Goal: Information Seeking & Learning: Learn about a topic

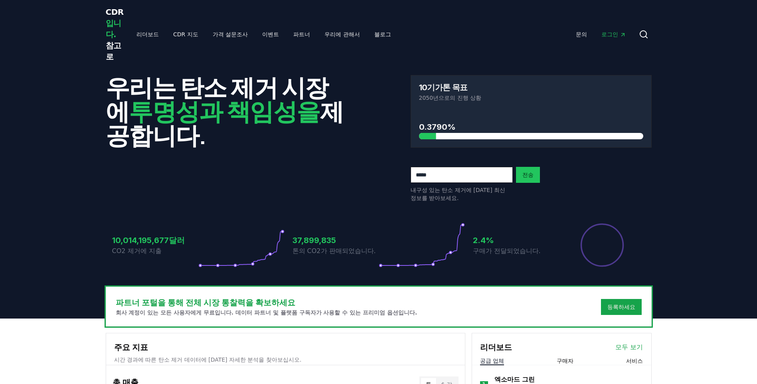
click at [682, 266] on header "우리는 탄소 제거 시장에 투명성과 책임성을 제공합니다. 10기가톤 목표 2050년으로의 진행 상황 0.3790% 내구성 있는 탄소 제거에 대한…" at bounding box center [378, 194] width 757 height 250
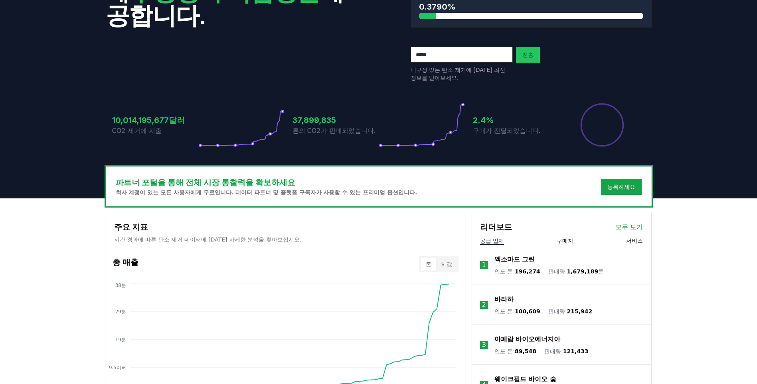
scroll to position [120, 0]
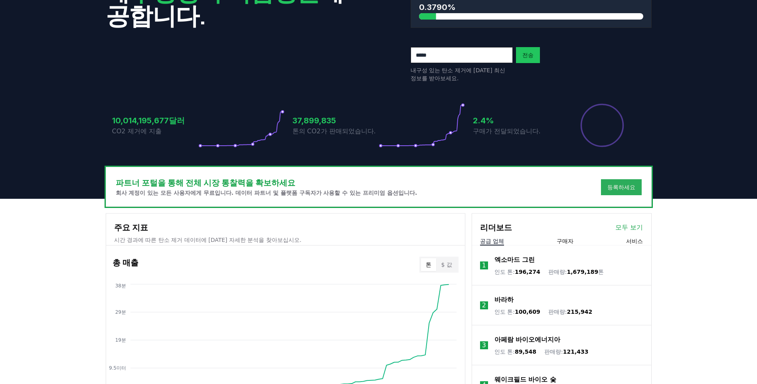
click at [613, 189] on div "등록하세요" at bounding box center [621, 187] width 28 height 8
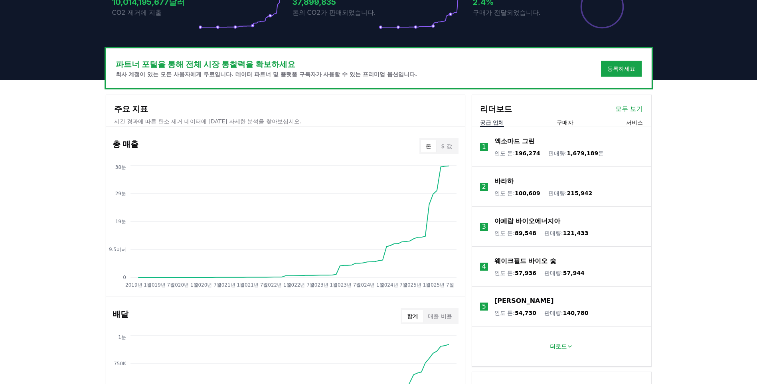
scroll to position [239, 0]
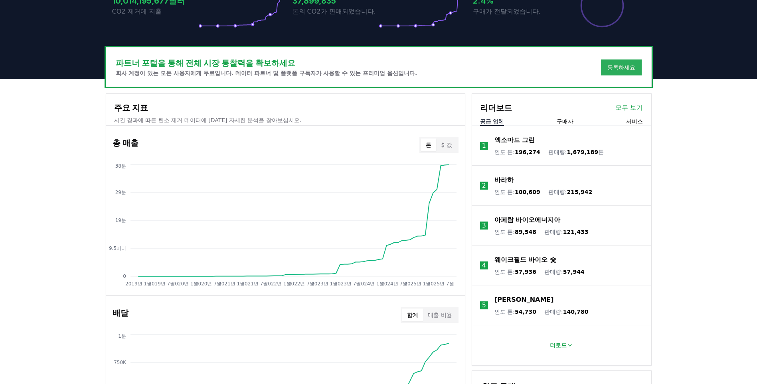
click at [620, 69] on div "등록하세요" at bounding box center [621, 67] width 28 height 8
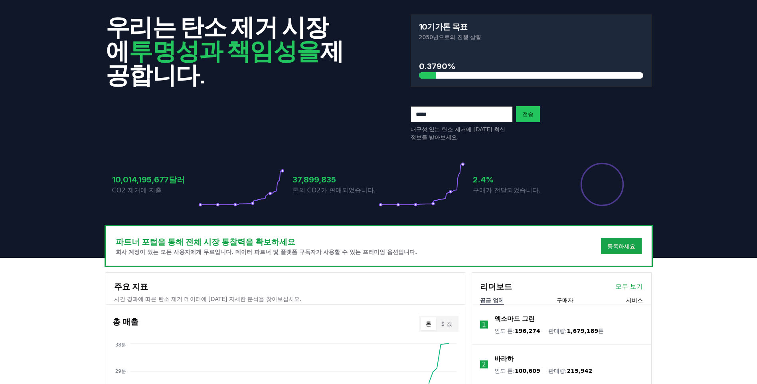
scroll to position [0, 0]
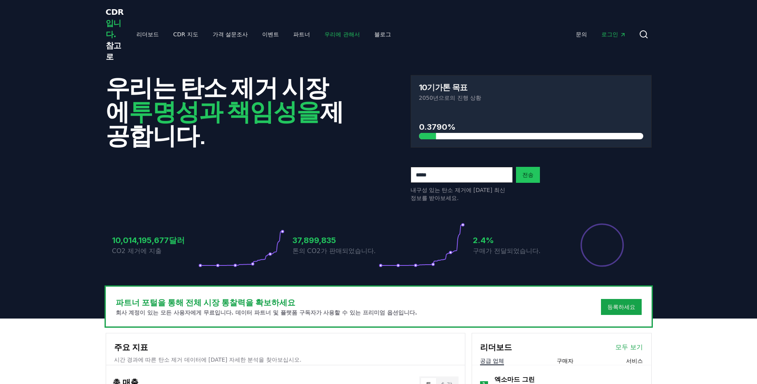
click at [331, 36] on link "우리에 관해서" at bounding box center [342, 34] width 48 height 14
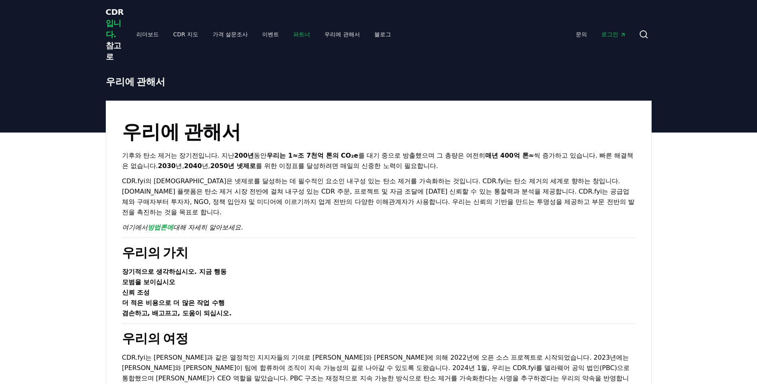
click at [302, 33] on link "파트너" at bounding box center [302, 34] width 30 height 14
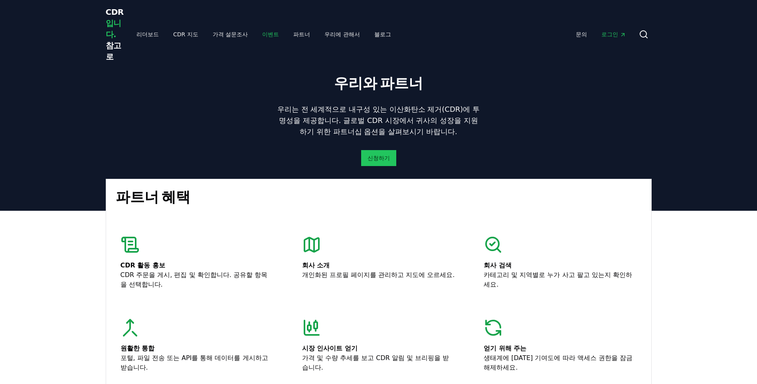
click at [271, 37] on link "이벤트" at bounding box center [271, 34] width 30 height 14
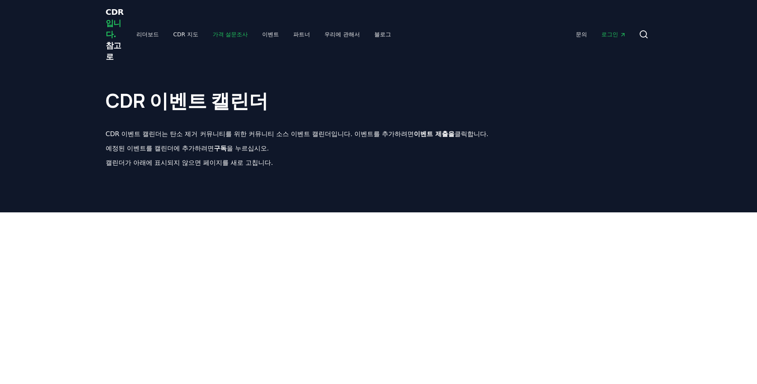
click at [228, 37] on link "가격 설문조사" at bounding box center [230, 34] width 48 height 14
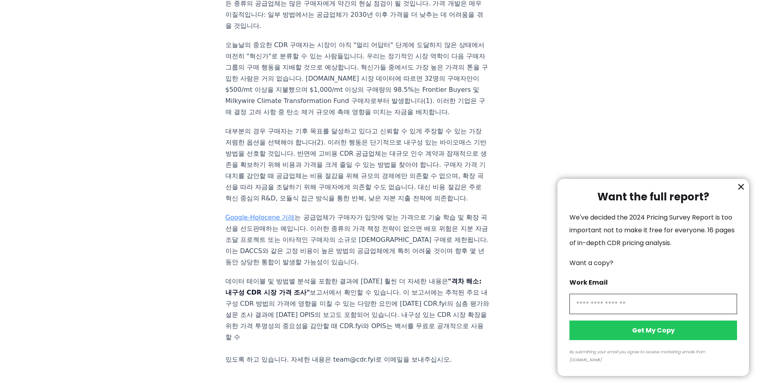
scroll to position [1276, 0]
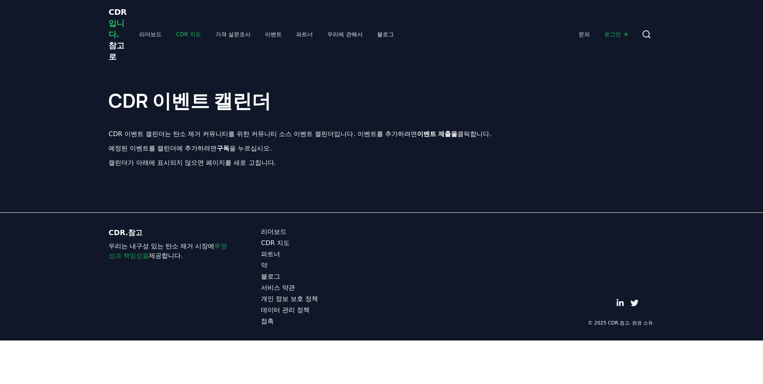
click at [189, 35] on link "CDR 지도" at bounding box center [189, 34] width 38 height 14
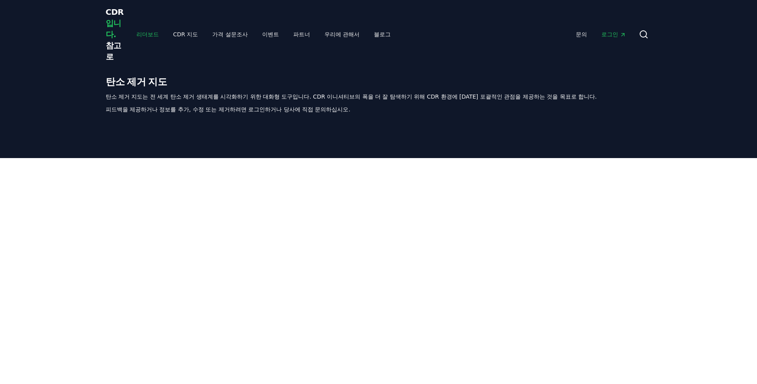
click at [141, 33] on link "리더보드" at bounding box center [147, 34] width 35 height 14
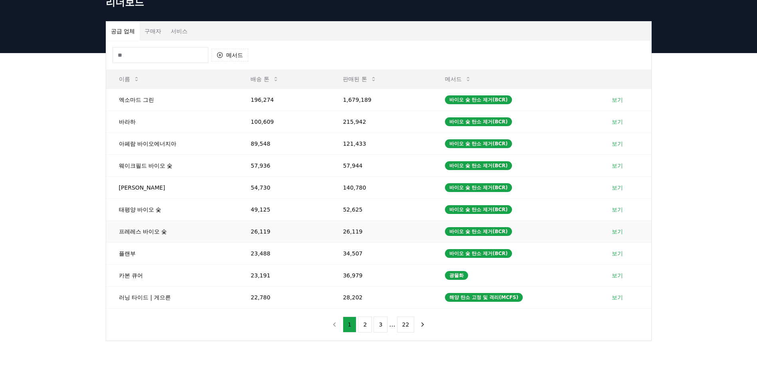
scroll to position [80, 0]
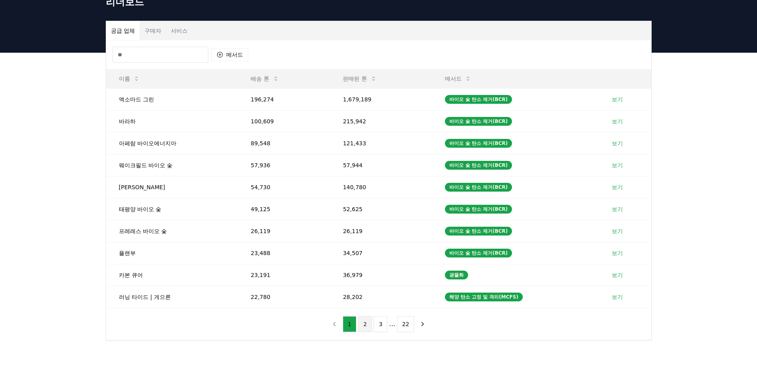
click at [361, 325] on button "2" at bounding box center [365, 324] width 14 height 16
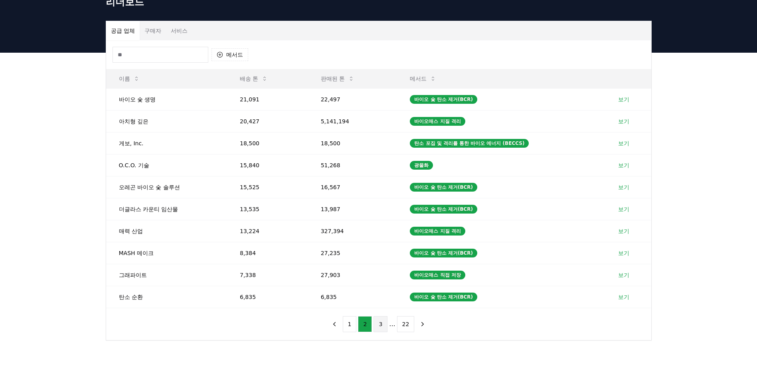
click at [376, 325] on button "3" at bounding box center [380, 324] width 14 height 16
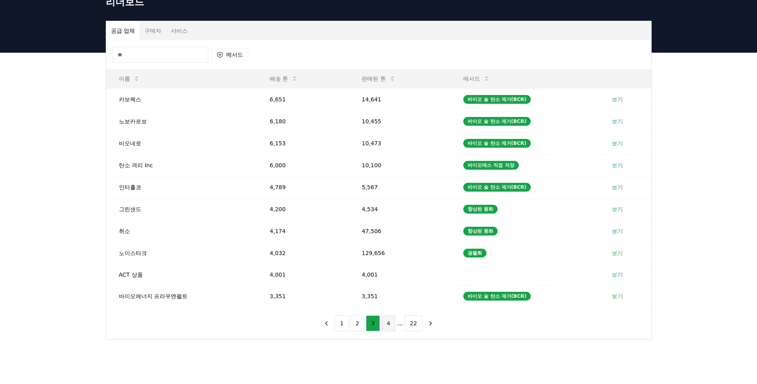
click at [383, 323] on button "4" at bounding box center [388, 323] width 14 height 16
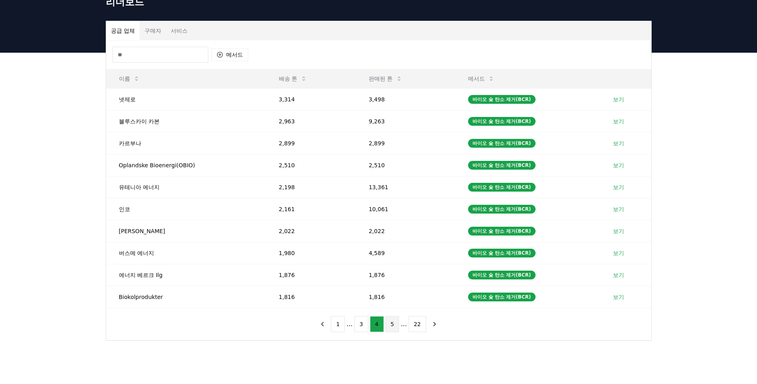
click at [389, 322] on button "5" at bounding box center [392, 324] width 14 height 16
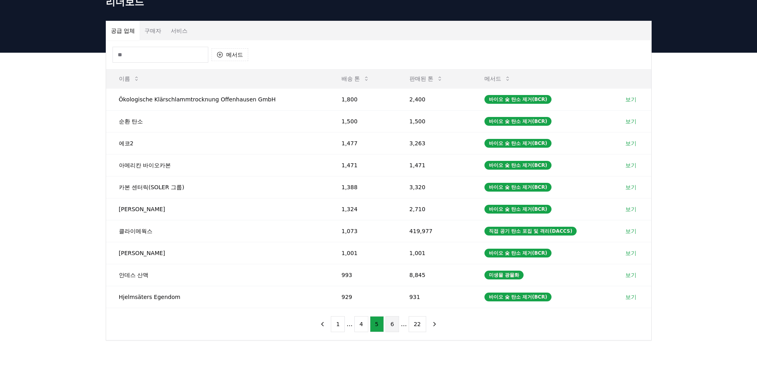
click at [392, 324] on button "6" at bounding box center [392, 324] width 14 height 16
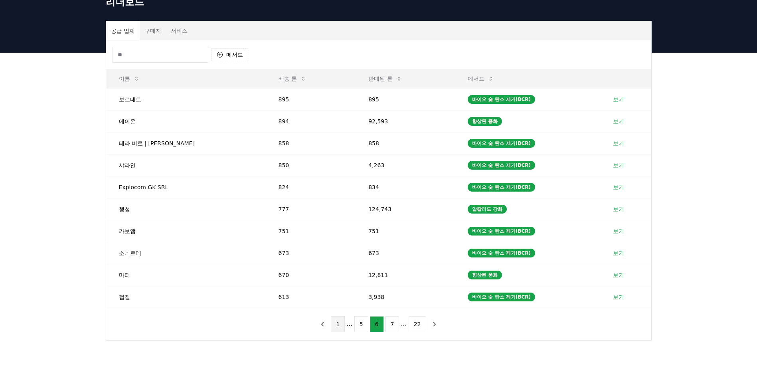
click at [337, 324] on button "1" at bounding box center [338, 324] width 14 height 16
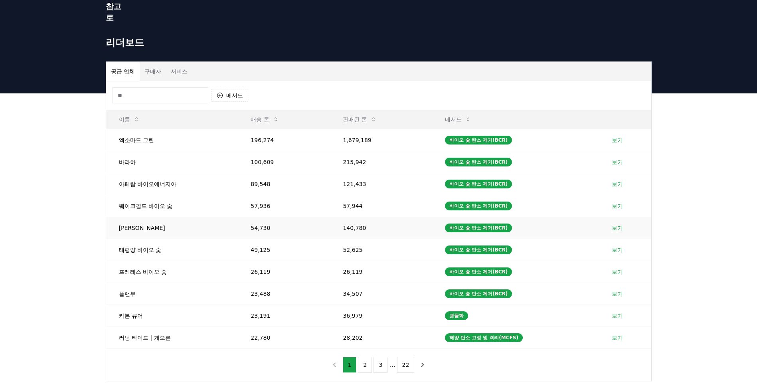
scroll to position [0, 0]
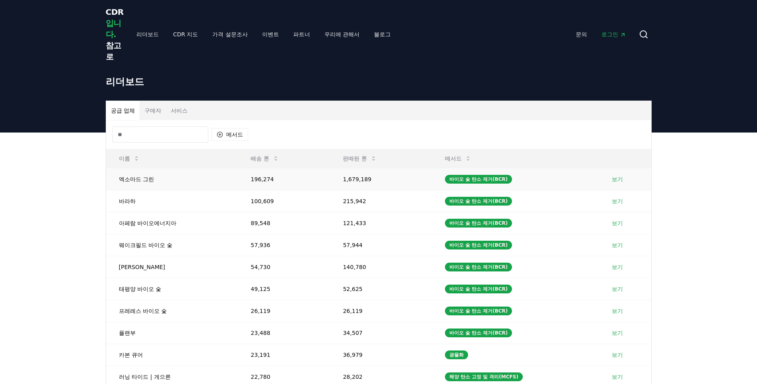
click at [612, 180] on link "보기" at bounding box center [616, 179] width 11 height 8
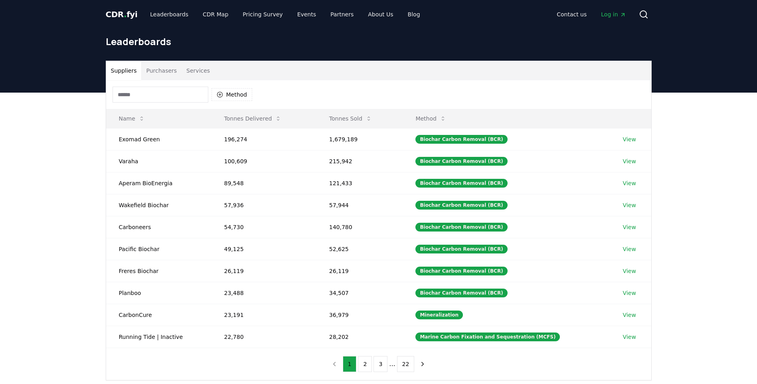
click at [126, 75] on button "Suppliers" at bounding box center [123, 70] width 35 height 19
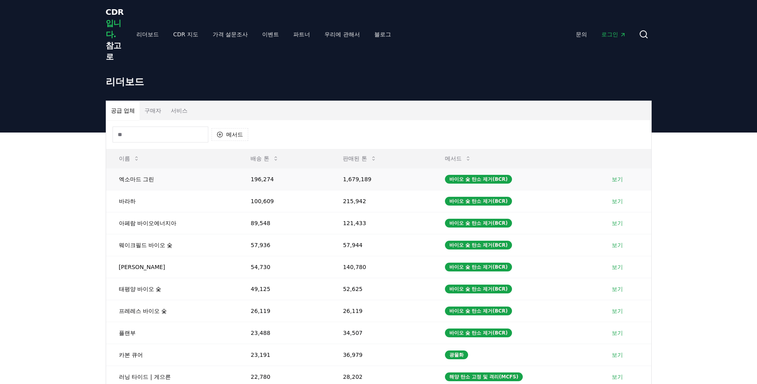
click at [616, 179] on link "보기" at bounding box center [616, 179] width 11 height 8
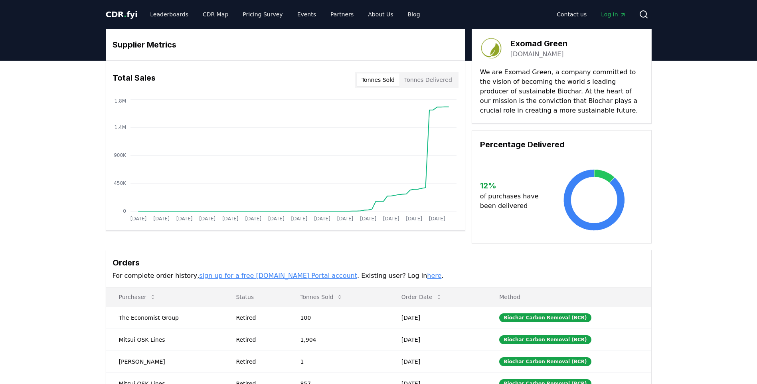
click at [61, 180] on div "Supplier Metrics Total Sales Tonnes Sold Tonnes Delivered Jan 2019 Jul 2019 Jan…" at bounding box center [378, 255] width 757 height 388
click at [714, 194] on div "Supplier Metrics Total Sales Tonnes Sold Tonnes Delivered Jan 2019 Jul 2019 Jan…" at bounding box center [378, 255] width 757 height 388
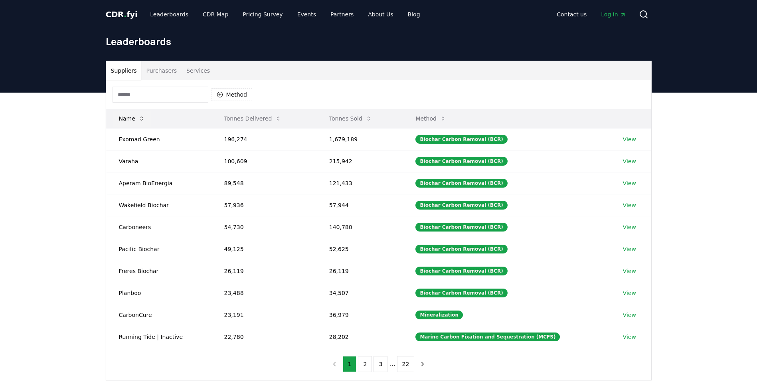
click at [139, 120] on icon at bounding box center [141, 118] width 6 height 6
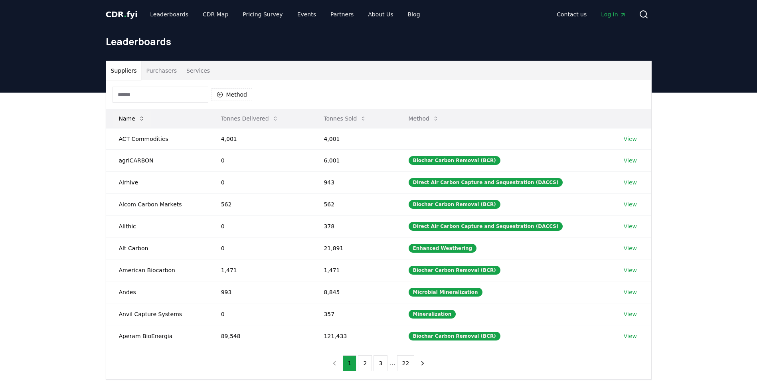
click at [139, 120] on icon at bounding box center [141, 118] width 6 height 6
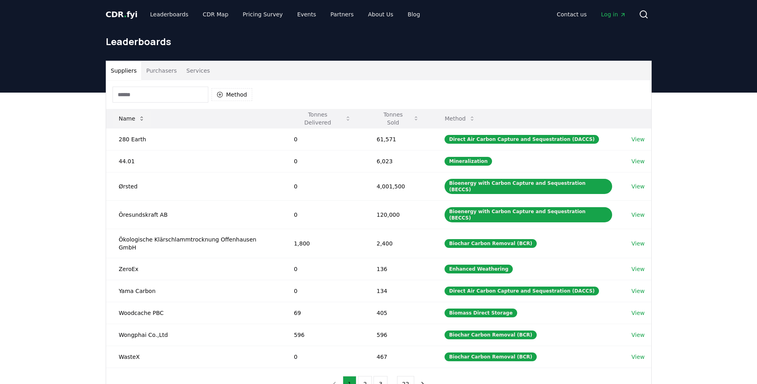
click at [140, 116] on icon at bounding box center [141, 118] width 6 height 6
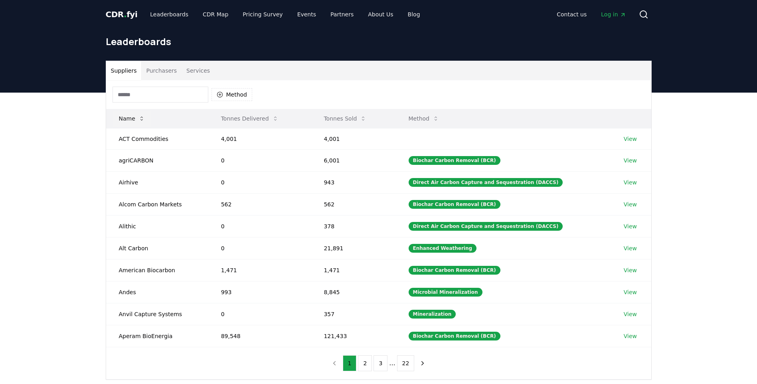
click at [140, 116] on icon at bounding box center [141, 118] width 6 height 6
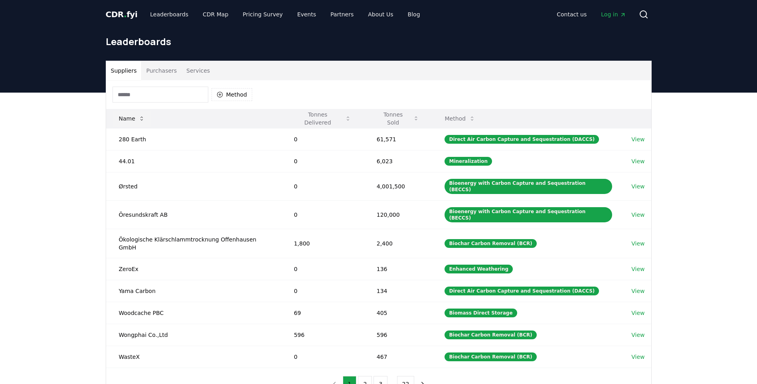
click at [140, 116] on icon at bounding box center [141, 118] width 6 height 6
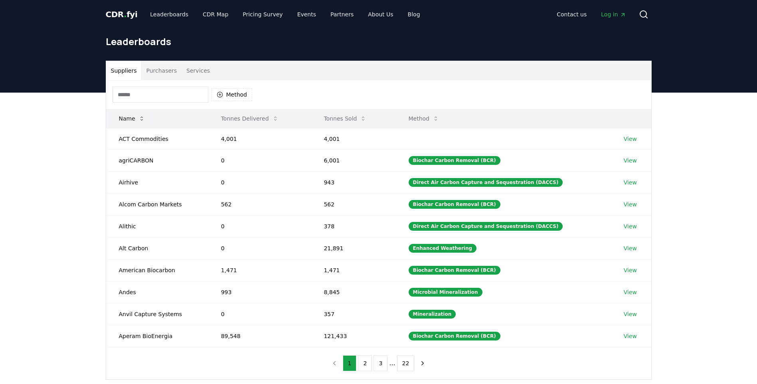
click at [140, 116] on icon at bounding box center [141, 118] width 6 height 6
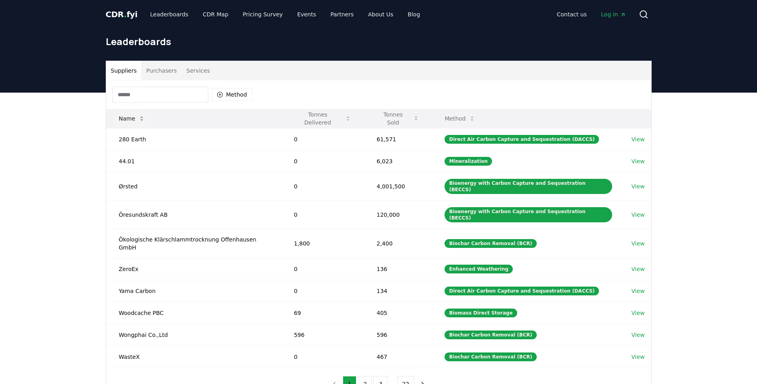
click at [140, 116] on icon at bounding box center [141, 118] width 6 height 6
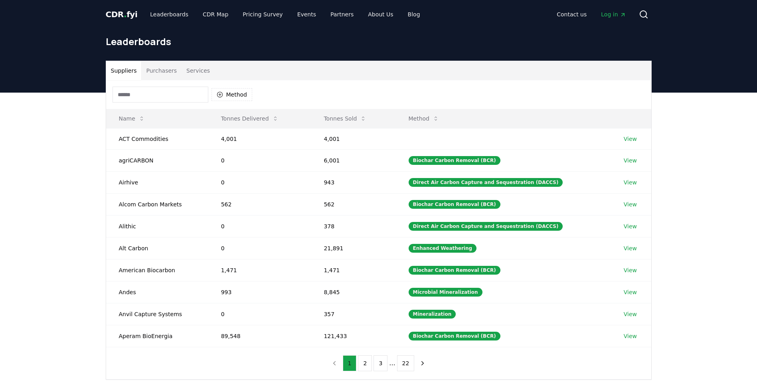
click at [351, 363] on button "1" at bounding box center [350, 363] width 14 height 16
click at [368, 364] on button "2" at bounding box center [365, 363] width 14 height 16
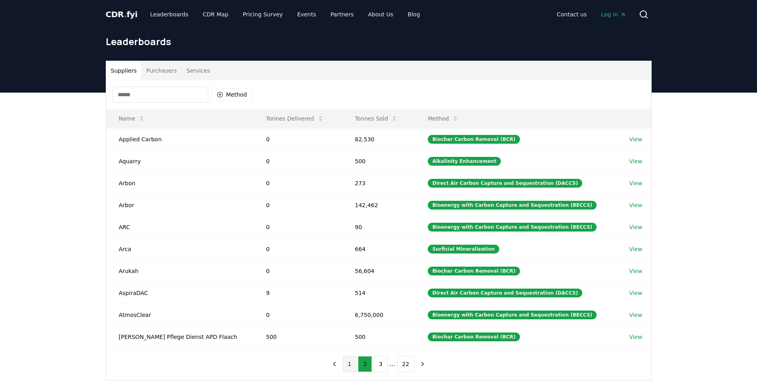
click at [351, 363] on button "1" at bounding box center [350, 364] width 14 height 16
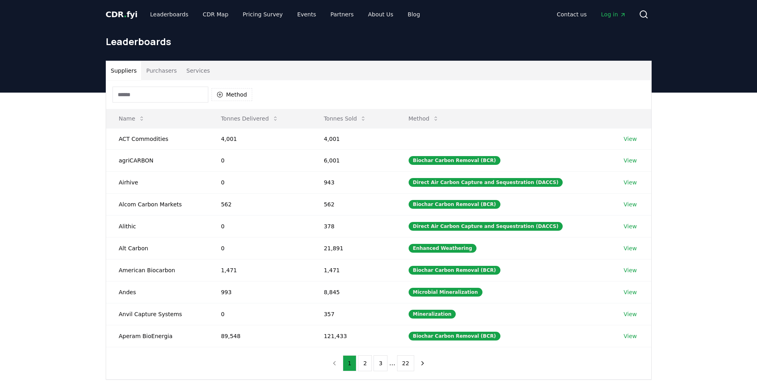
click at [129, 74] on button "Suppliers" at bounding box center [123, 70] width 35 height 19
click at [139, 118] on icon at bounding box center [141, 118] width 6 height 6
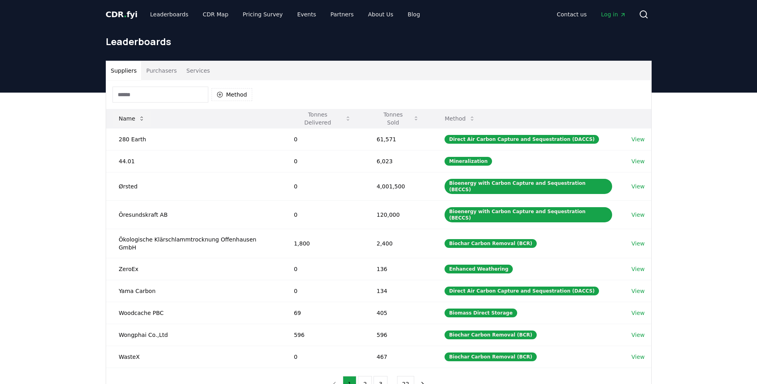
click at [139, 118] on icon at bounding box center [141, 118] width 6 height 6
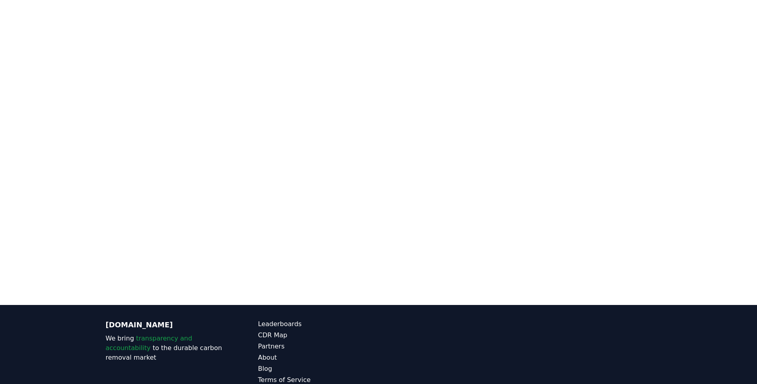
scroll to position [86, 0]
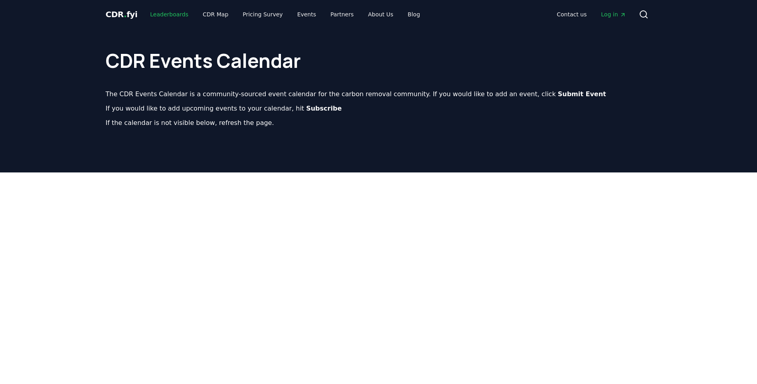
click at [173, 15] on link "Leaderboards" at bounding box center [169, 14] width 51 height 14
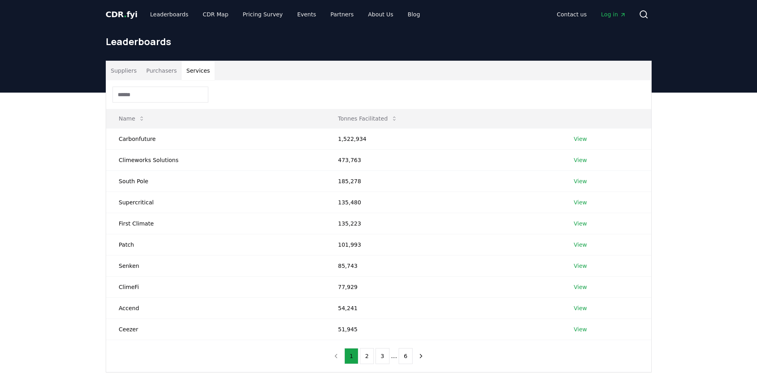
click at [193, 71] on button "Services" at bounding box center [197, 70] width 33 height 19
click at [124, 69] on button "Suppliers" at bounding box center [123, 70] width 35 height 19
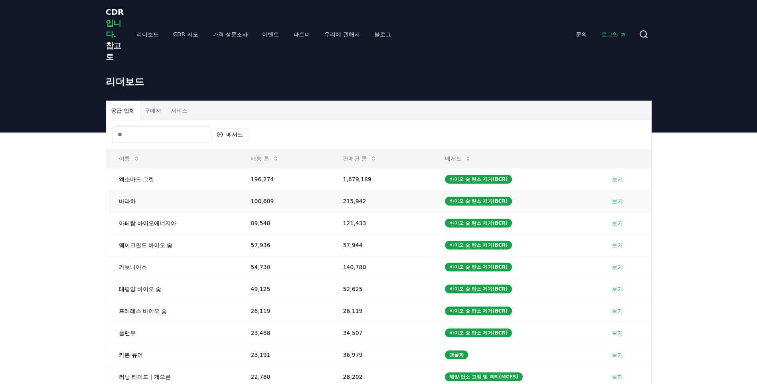
click at [621, 204] on link "보기" at bounding box center [616, 201] width 11 height 8
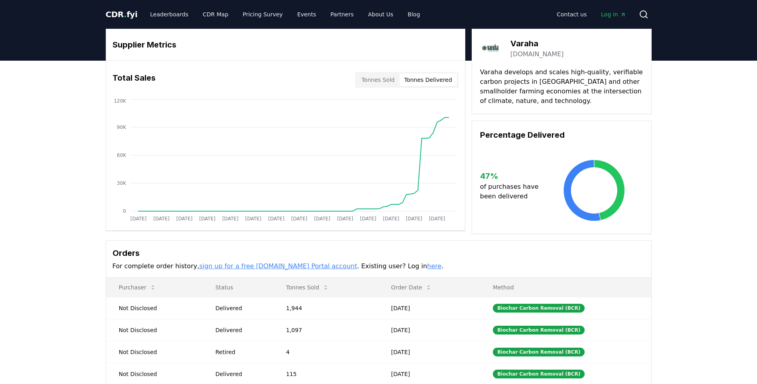
click at [427, 83] on button "Tonnes Delivered" at bounding box center [427, 79] width 57 height 13
click at [378, 79] on button "Tonnes Sold" at bounding box center [378, 79] width 43 height 13
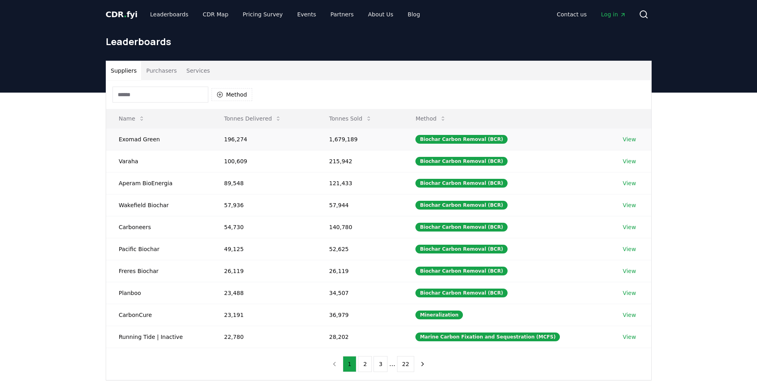
click at [629, 141] on link "View" at bounding box center [629, 139] width 13 height 8
click at [725, 179] on div "Suppliers Purchasers Services Method Name Tonnes Delivered Tonnes Sold Method E…" at bounding box center [378, 252] width 757 height 319
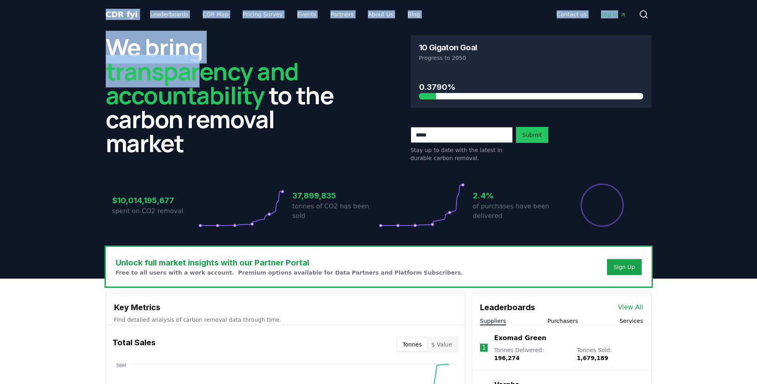
drag, startPoint x: 101, startPoint y: 10, endPoint x: 201, endPoint y: 65, distance: 114.3
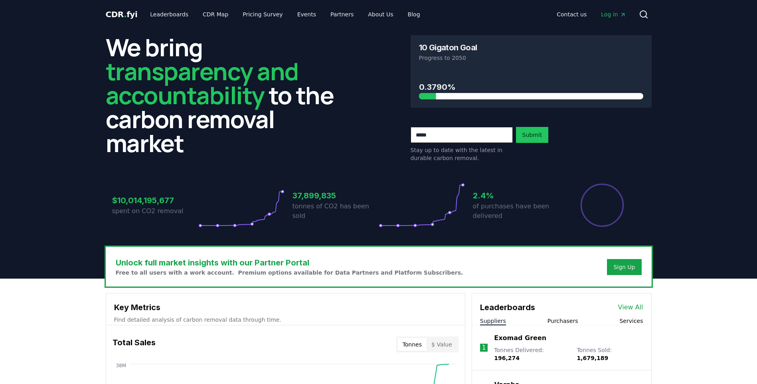
drag, startPoint x: 201, startPoint y: 65, endPoint x: 234, endPoint y: 123, distance: 67.0
click at [234, 123] on h2 "We bring transparency and accountability to the carbon removal market" at bounding box center [226, 95] width 241 height 120
